Goal: Find specific page/section: Find specific page/section

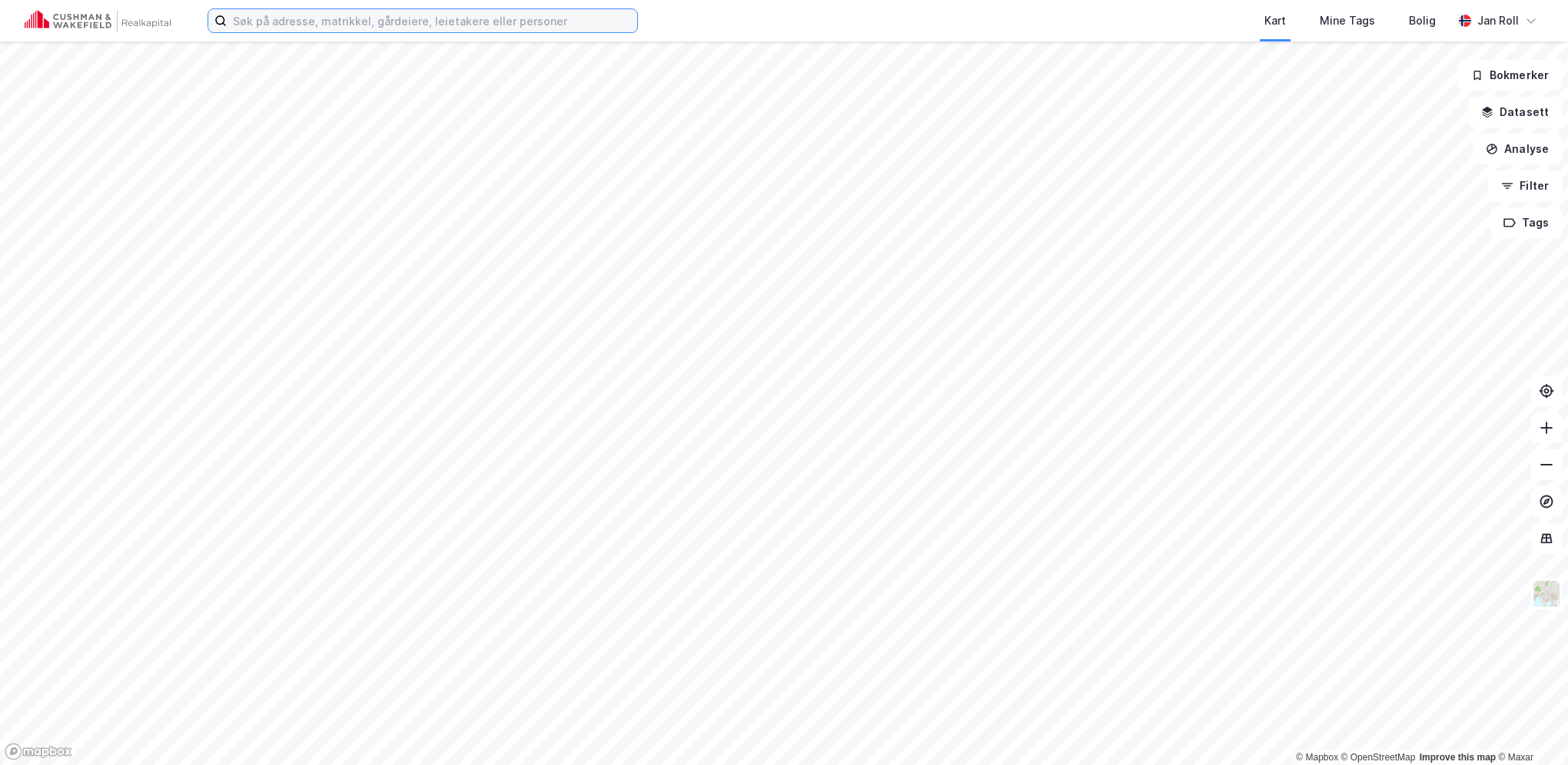
click at [462, 20] on input at bounding box center [432, 21] width 411 height 23
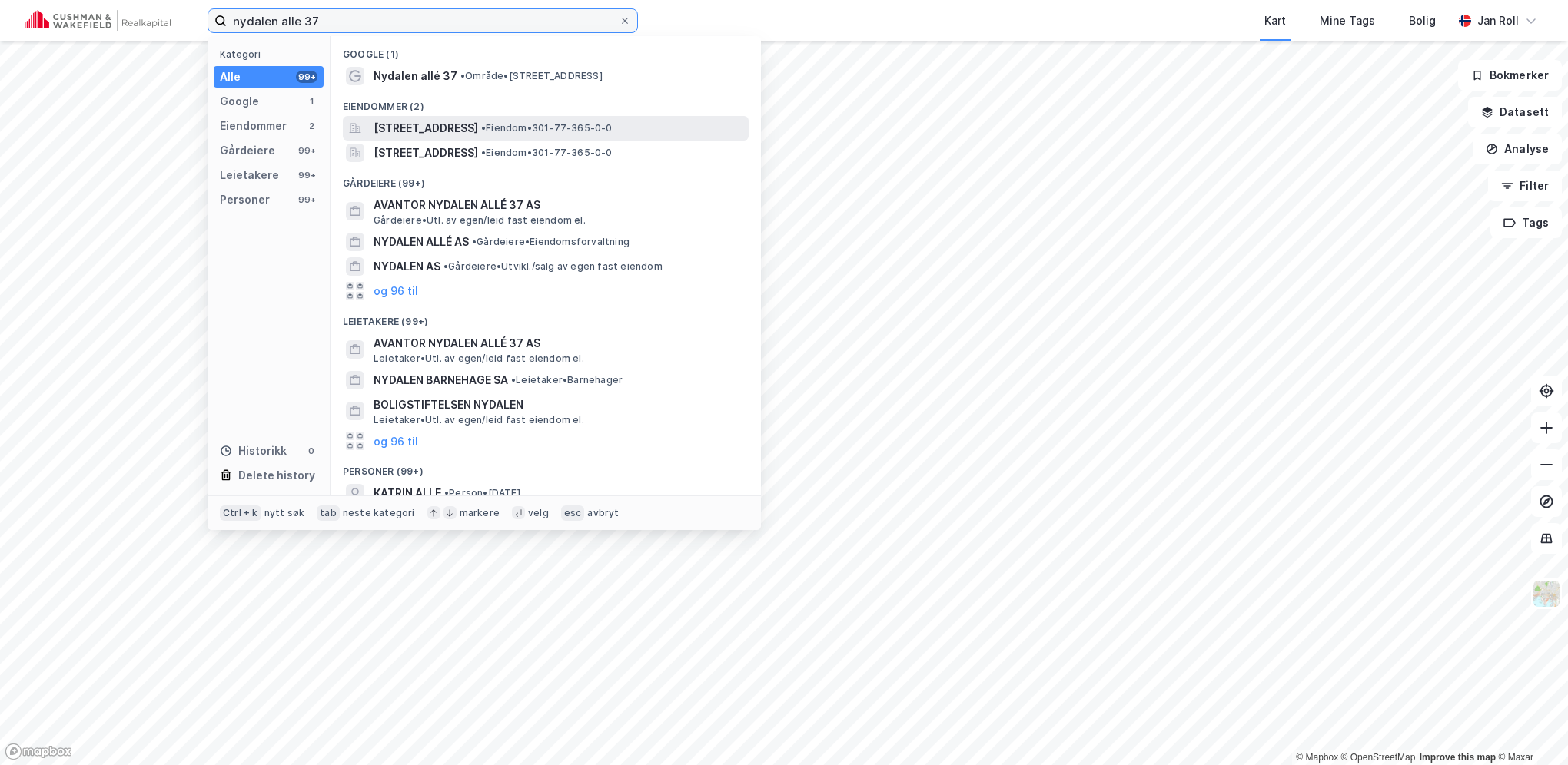
type input "nydalen alle 37"
click at [612, 125] on span "• Eiendom • 301-77-365-0-0" at bounding box center [547, 128] width 132 height 12
